Goal: Task Accomplishment & Management: Manage account settings

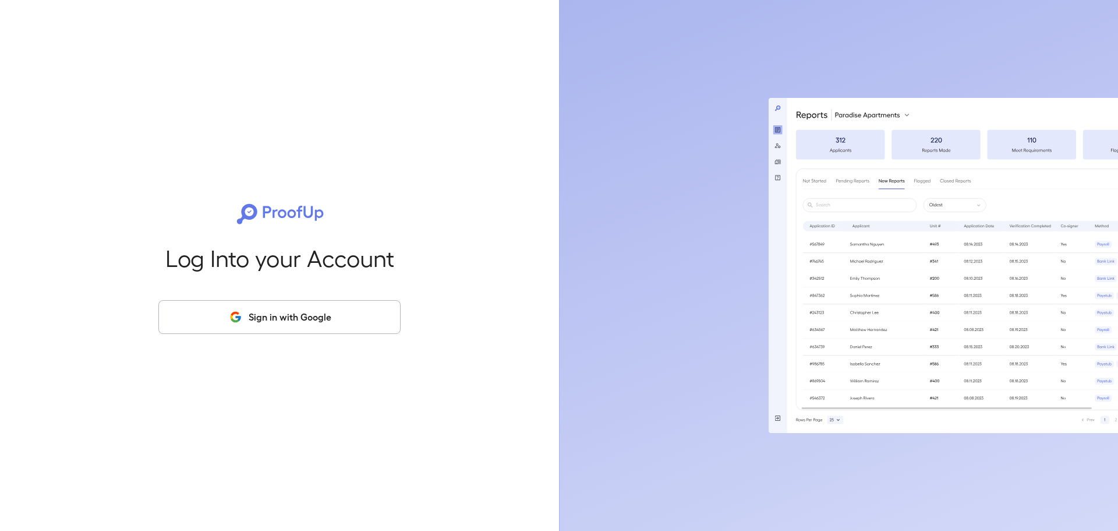
click at [263, 292] on div "Log Into your Account Sign in with Google" at bounding box center [280, 265] width 522 height 531
click at [260, 305] on button "Sign in with Google" at bounding box center [279, 317] width 242 height 34
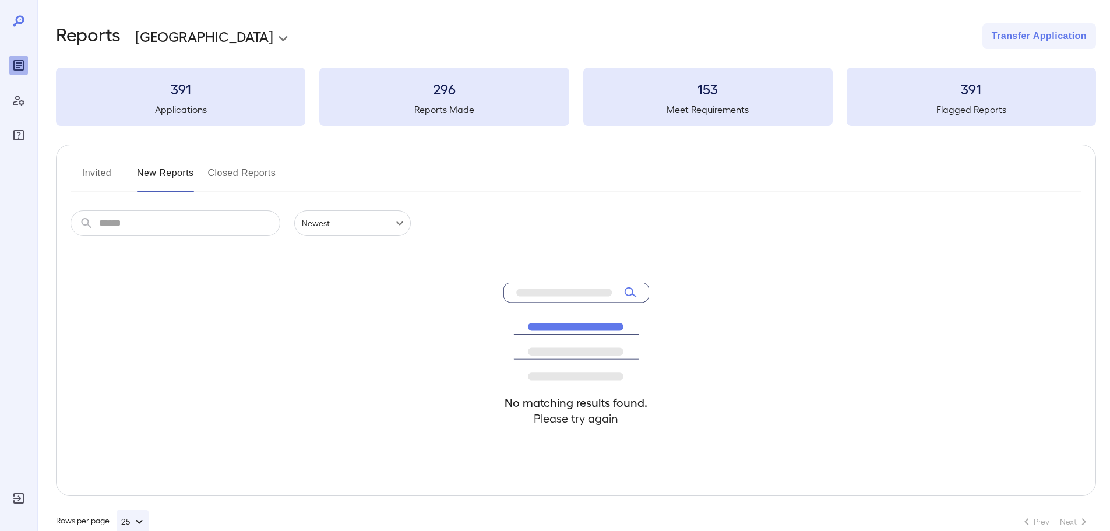
click at [96, 170] on button "Invited" at bounding box center [96, 178] width 52 height 28
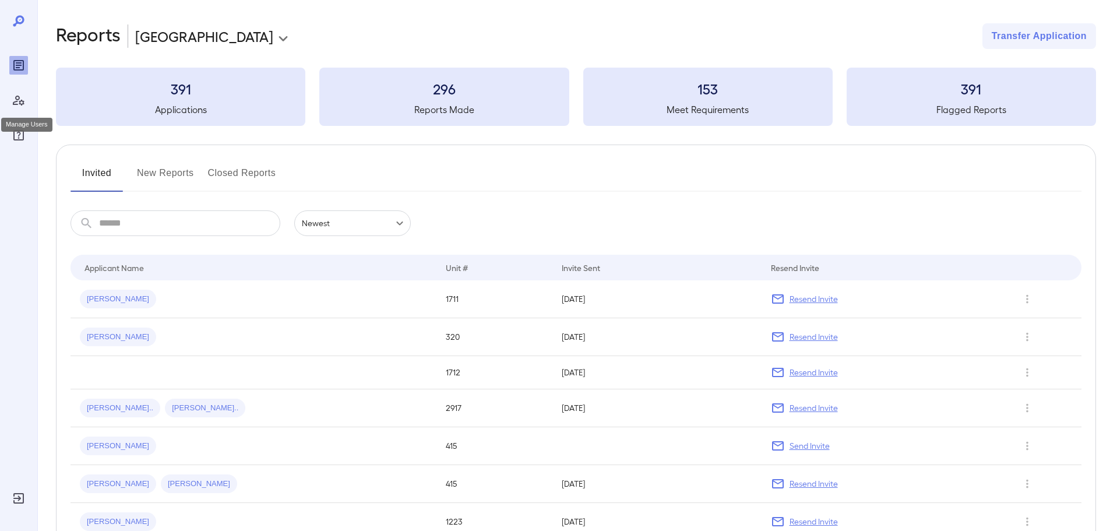
click at [20, 103] on icon "Manage Users" at bounding box center [19, 101] width 12 height 10
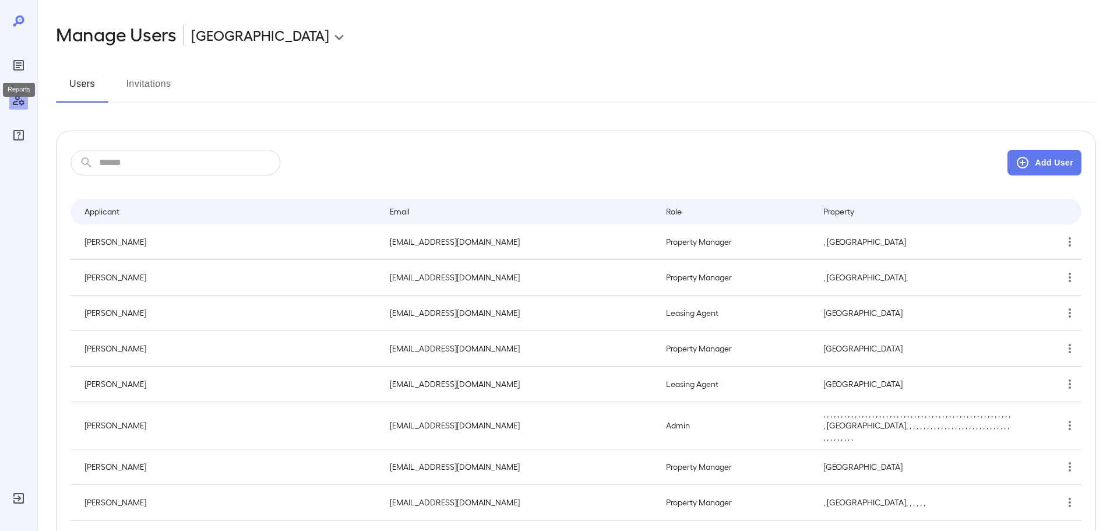
click at [23, 72] on div "Reports" at bounding box center [18, 65] width 19 height 19
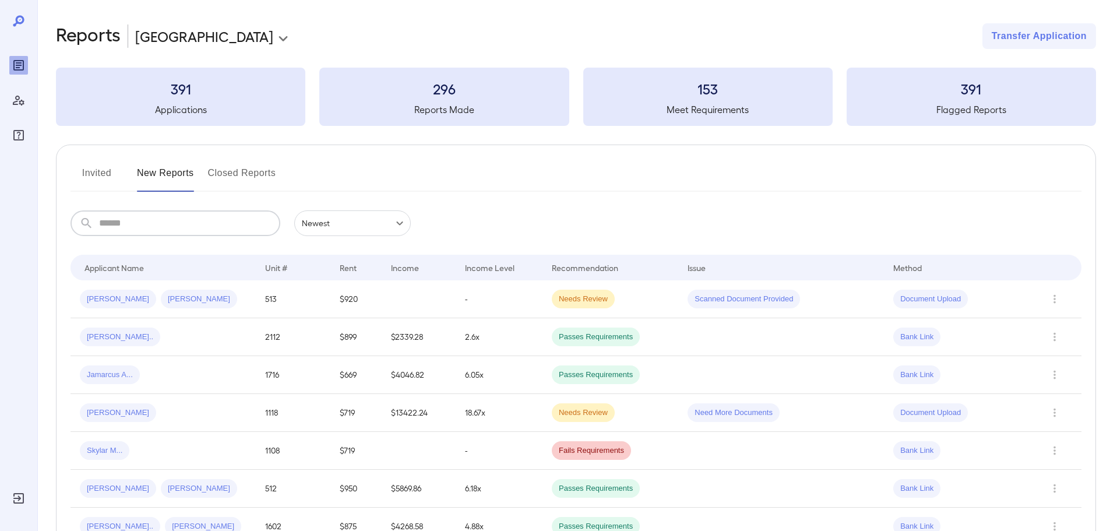
click at [160, 220] on input "text" at bounding box center [189, 223] width 181 height 26
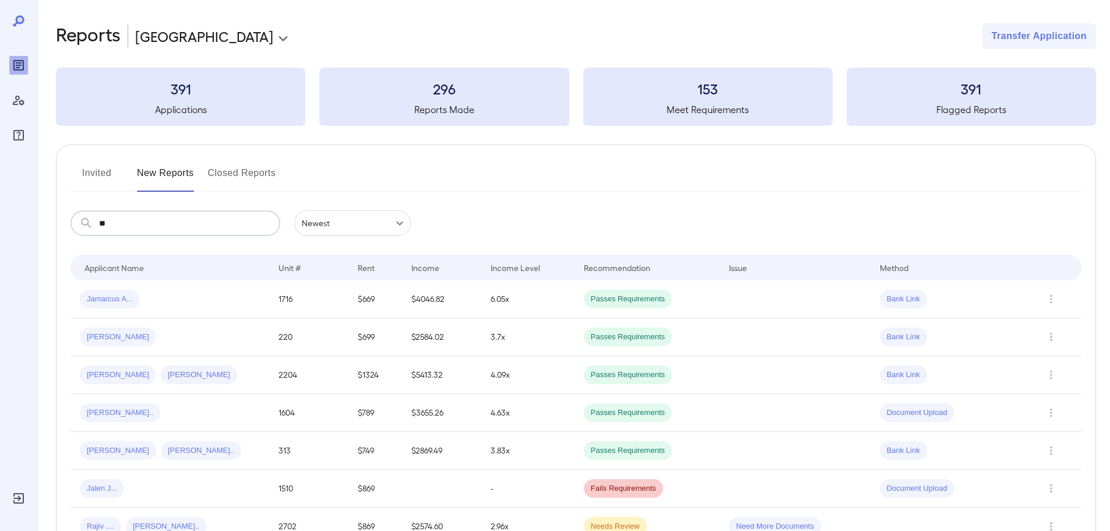
type input "*"
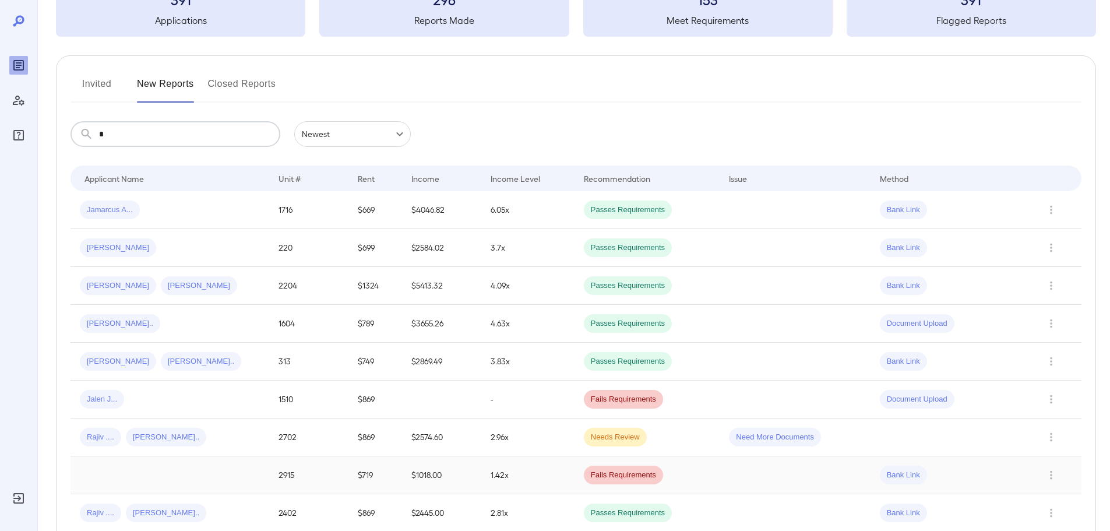
scroll to position [52, 0]
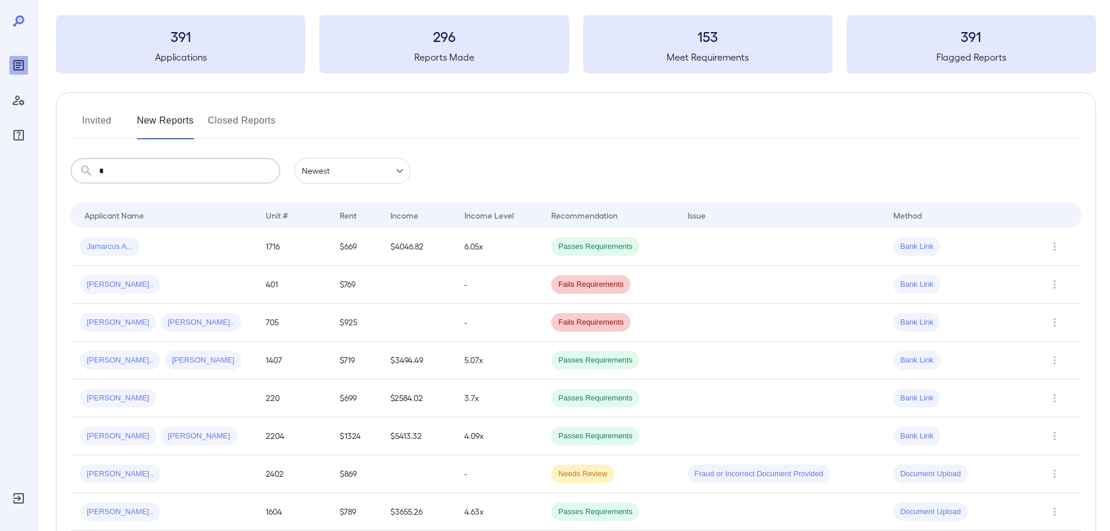
click at [175, 174] on input "*" at bounding box center [189, 171] width 181 height 26
click at [87, 119] on button "Invited" at bounding box center [96, 125] width 52 height 28
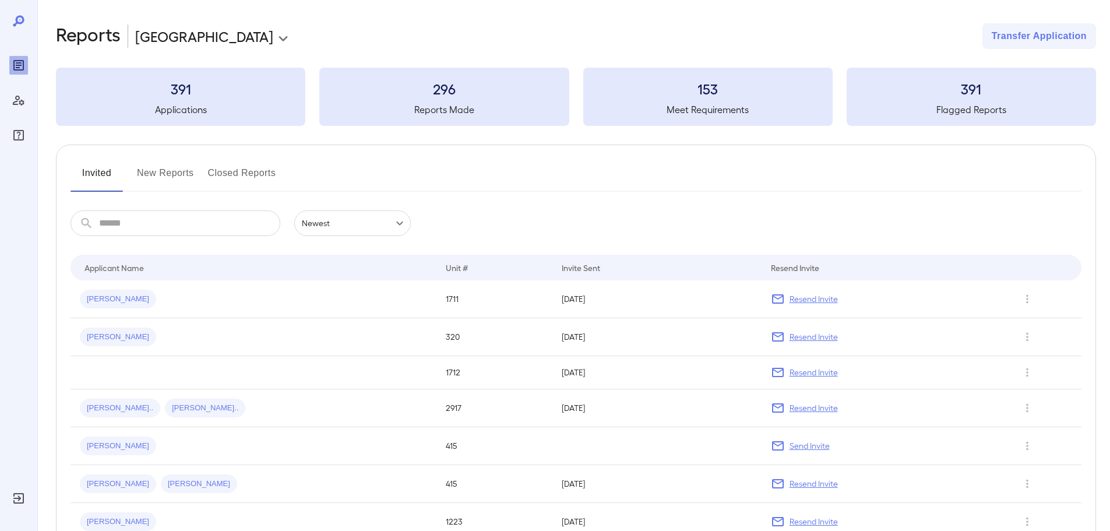
click at [139, 220] on input "text" at bounding box center [189, 223] width 181 height 26
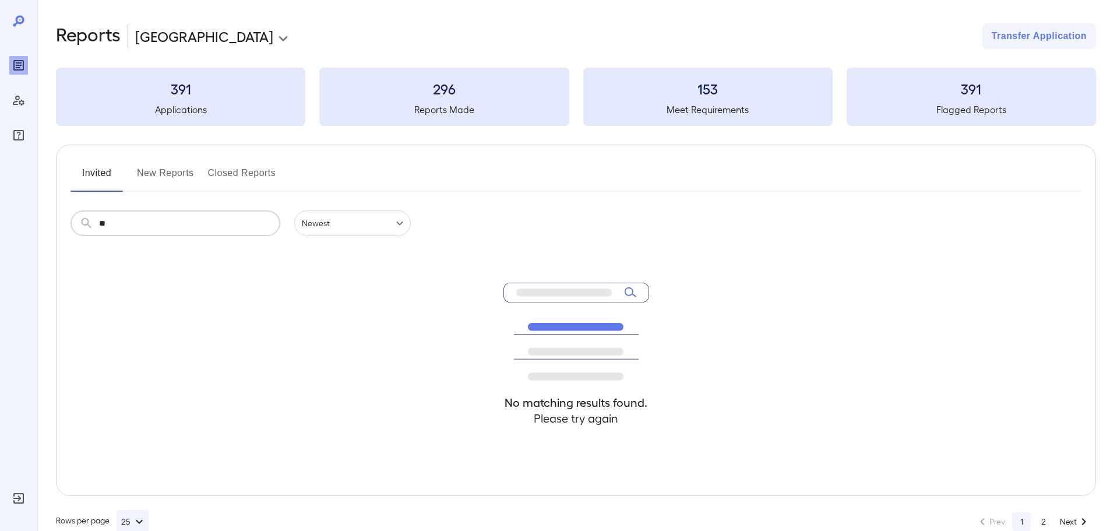
type input "*"
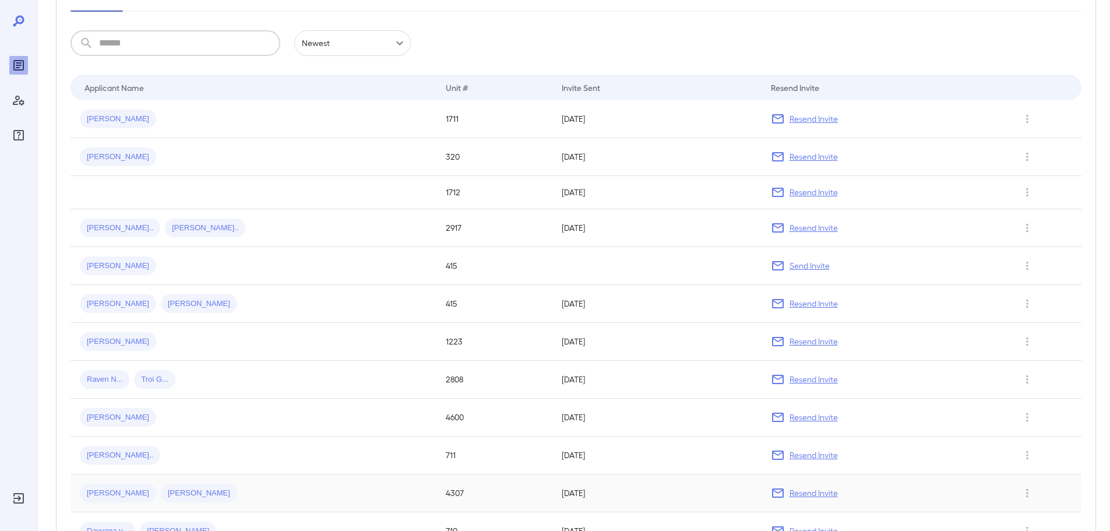
scroll to position [116, 0]
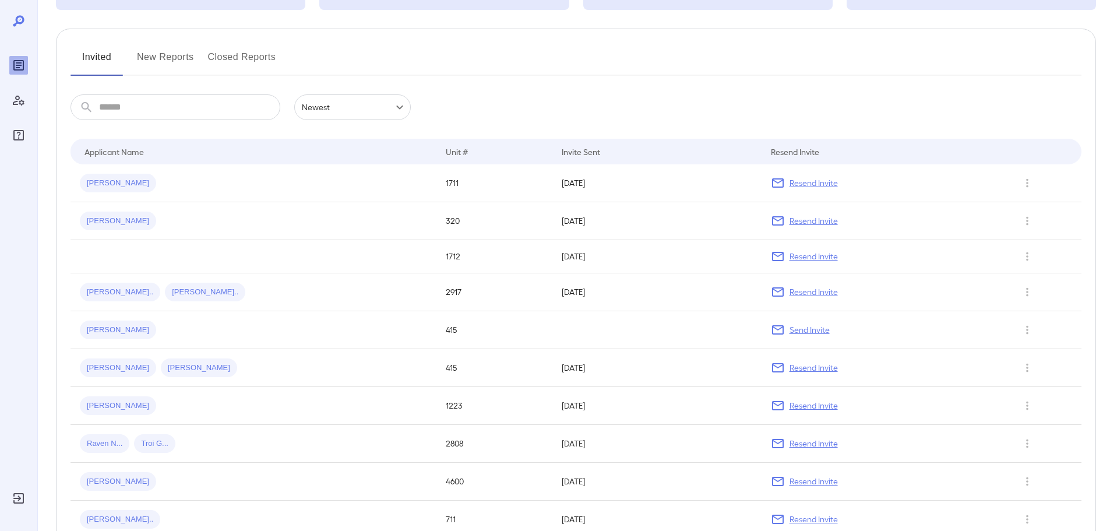
click at [207, 57] on div "Invited New Reports Closed Reports" at bounding box center [575, 62] width 1011 height 28
click at [187, 56] on button "New Reports" at bounding box center [165, 62] width 57 height 28
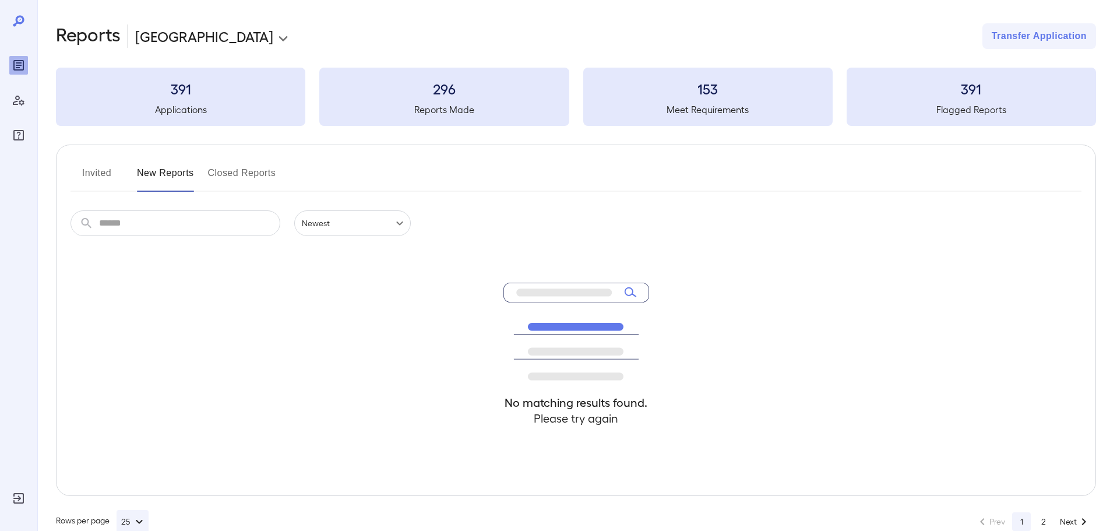
click at [260, 171] on button "Closed Reports" at bounding box center [242, 178] width 68 height 28
click at [98, 170] on button "Invited" at bounding box center [96, 178] width 52 height 28
